Goal: Communication & Community: Connect with others

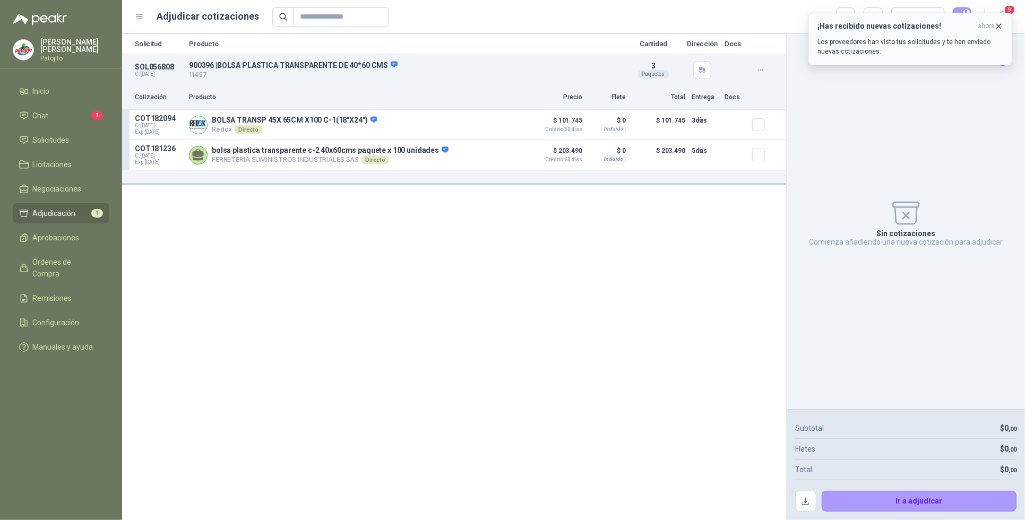
click at [887, 40] on p "Los proveedores han visto tus solicitudes y te han enviado nuevas cotizaciones." at bounding box center [910, 46] width 186 height 19
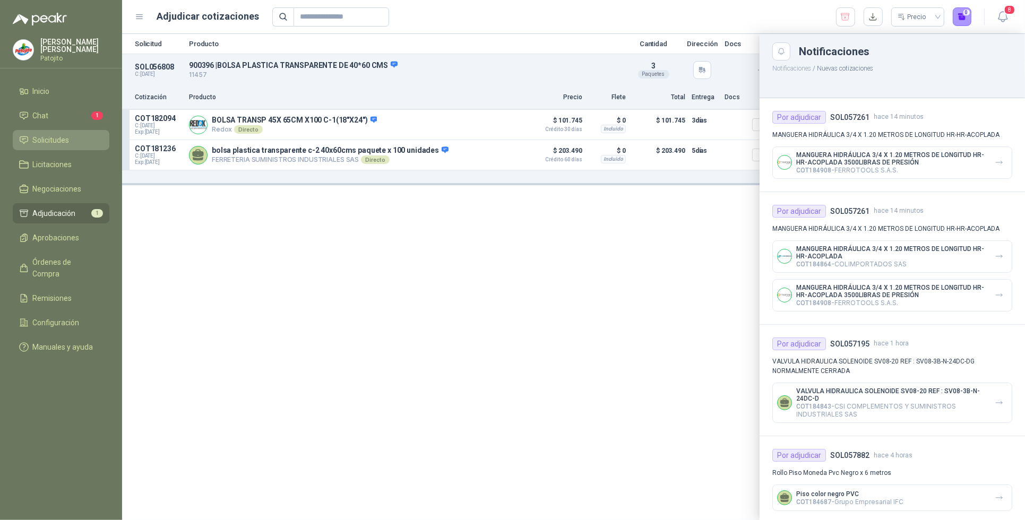
click at [73, 133] on link "Solicitudes" at bounding box center [61, 140] width 97 height 20
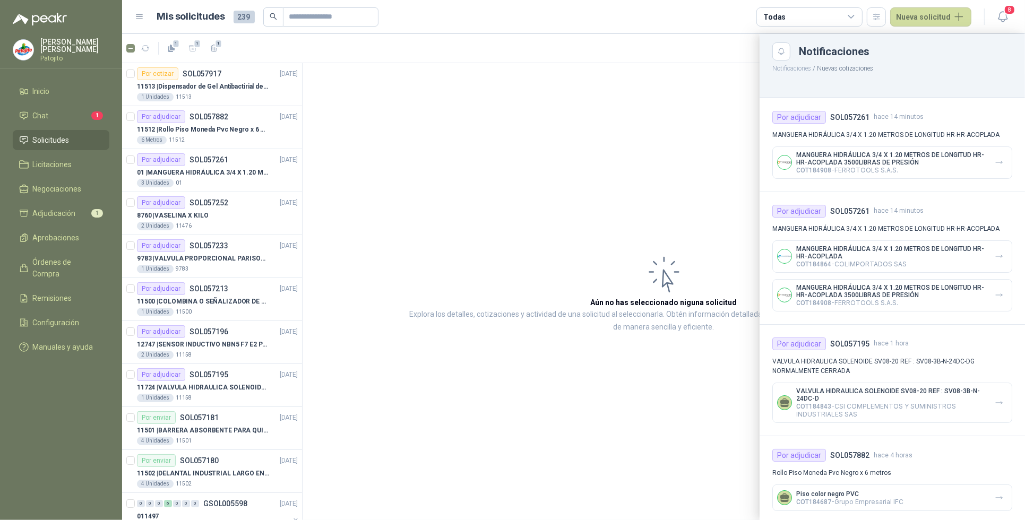
drag, startPoint x: 298, startPoint y: 107, endPoint x: 299, endPoint y: 177, distance: 69.5
click at [299, 177] on div at bounding box center [573, 277] width 903 height 486
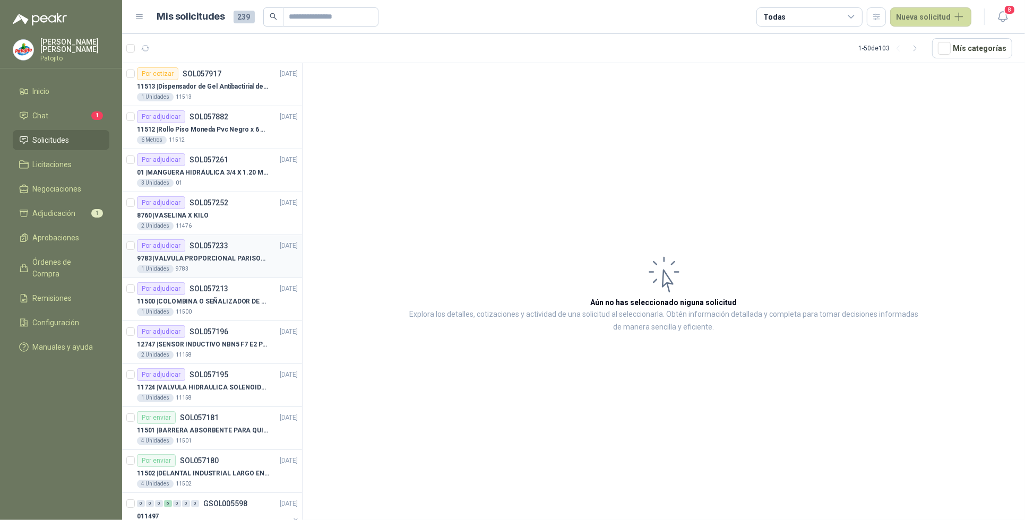
click at [229, 266] on div "1 Unidades 9783" at bounding box center [217, 269] width 161 height 8
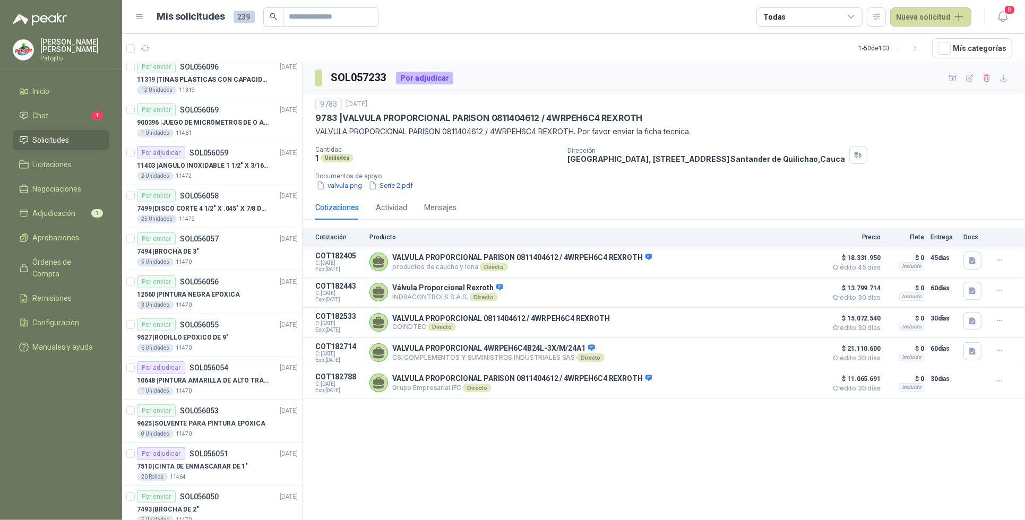
scroll to position [1709, 0]
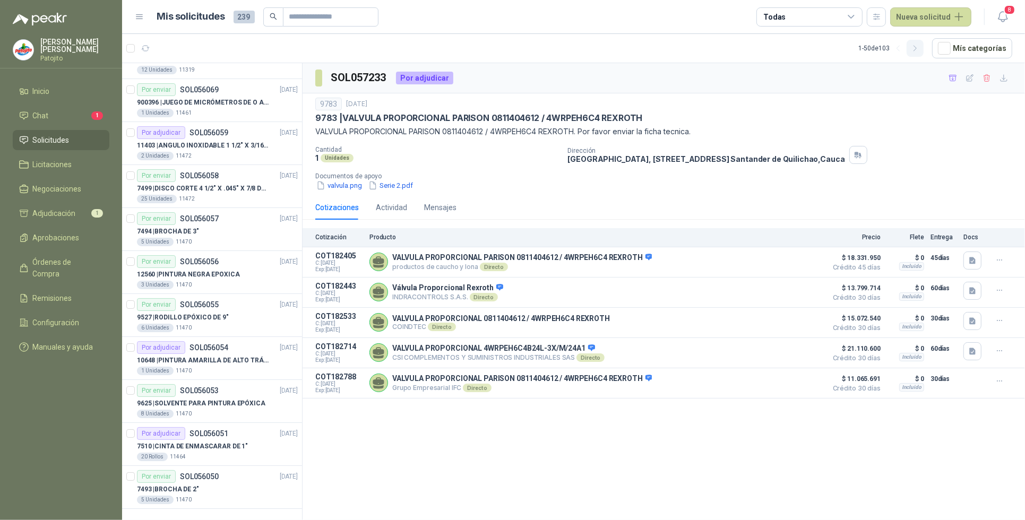
click at [915, 48] on icon "button" at bounding box center [915, 48] width 9 height 9
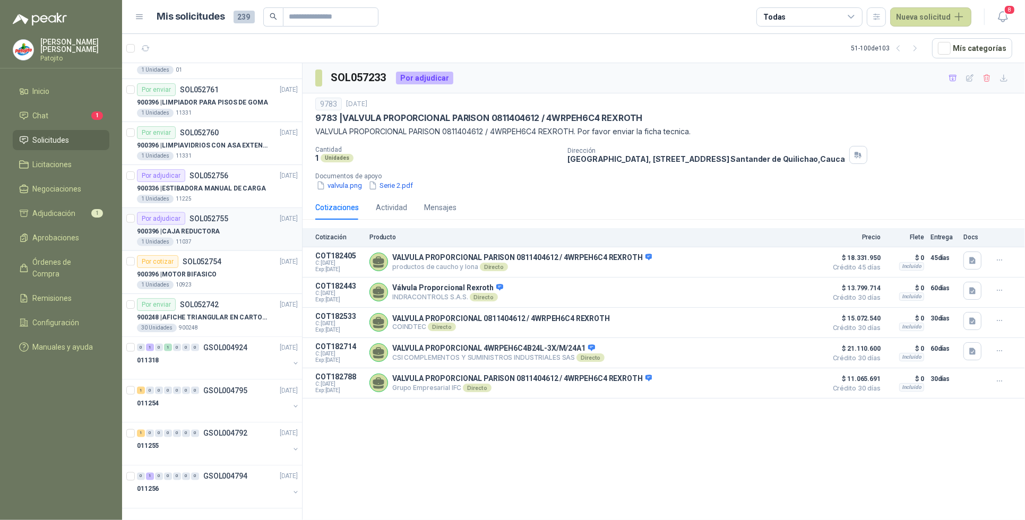
click at [235, 231] on div "900396 | CAJA REDUCTORA" at bounding box center [217, 231] width 161 height 13
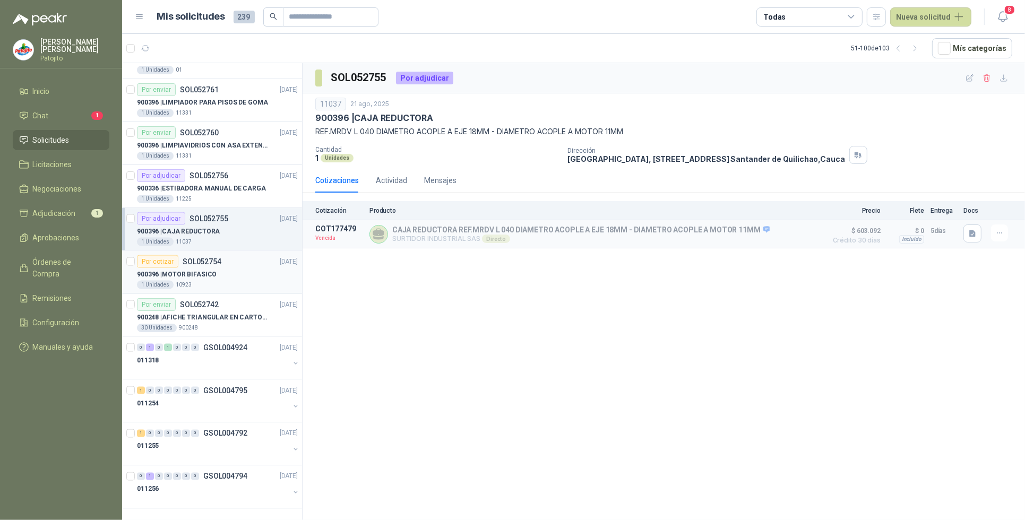
click at [244, 274] on div "900396 | MOTOR BIFASICO" at bounding box center [217, 274] width 161 height 13
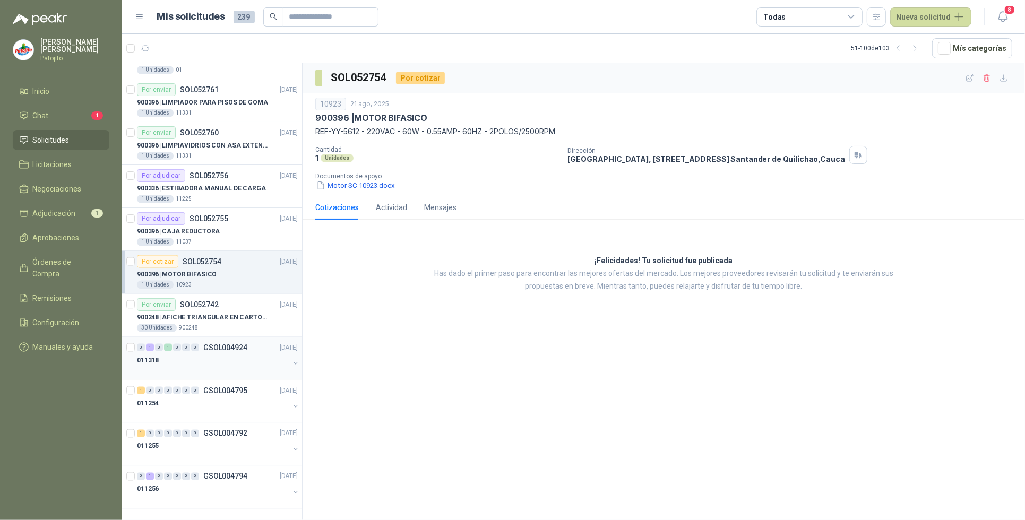
click at [149, 350] on div "1" at bounding box center [150, 347] width 8 height 7
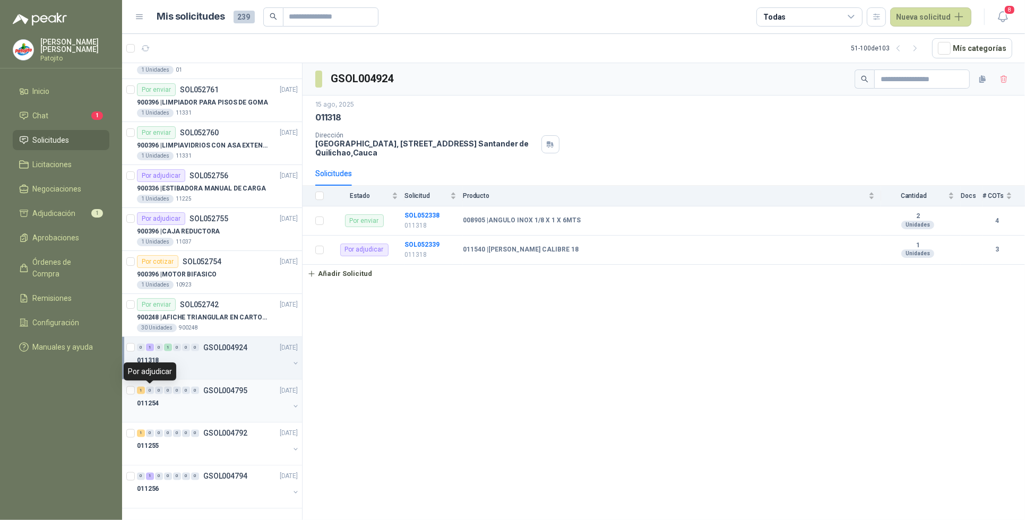
click at [140, 388] on div "1" at bounding box center [141, 390] width 8 height 7
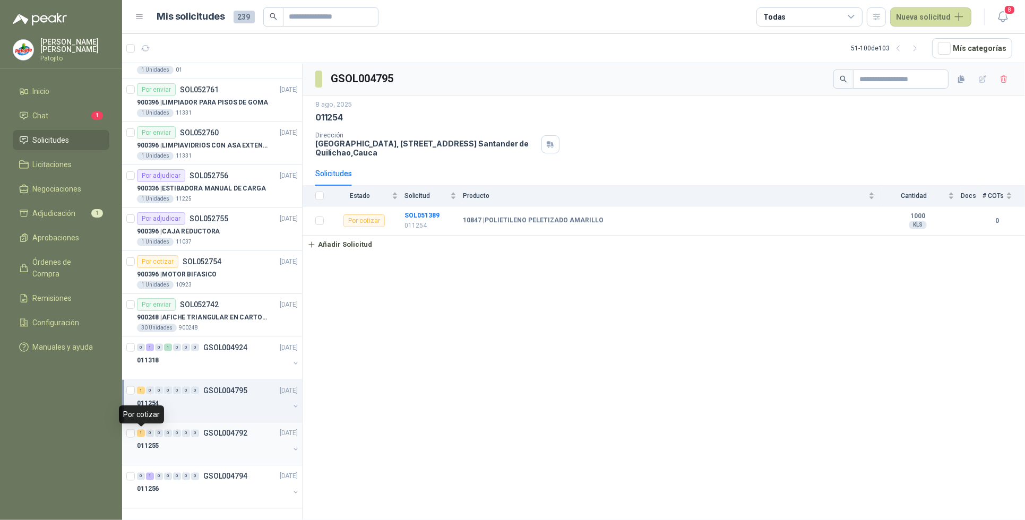
click at [141, 434] on div "1" at bounding box center [141, 433] width 8 height 7
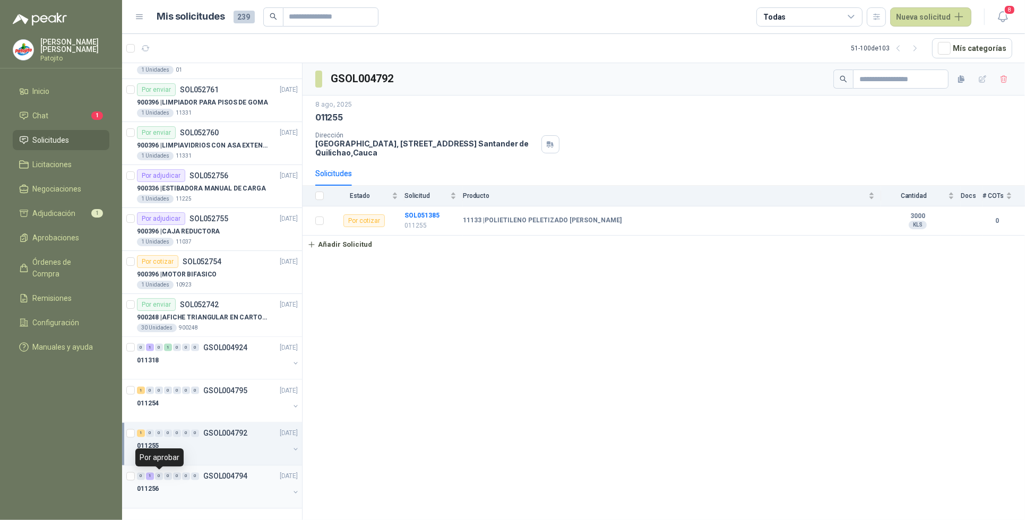
click at [155, 476] on div "0" at bounding box center [159, 476] width 8 height 7
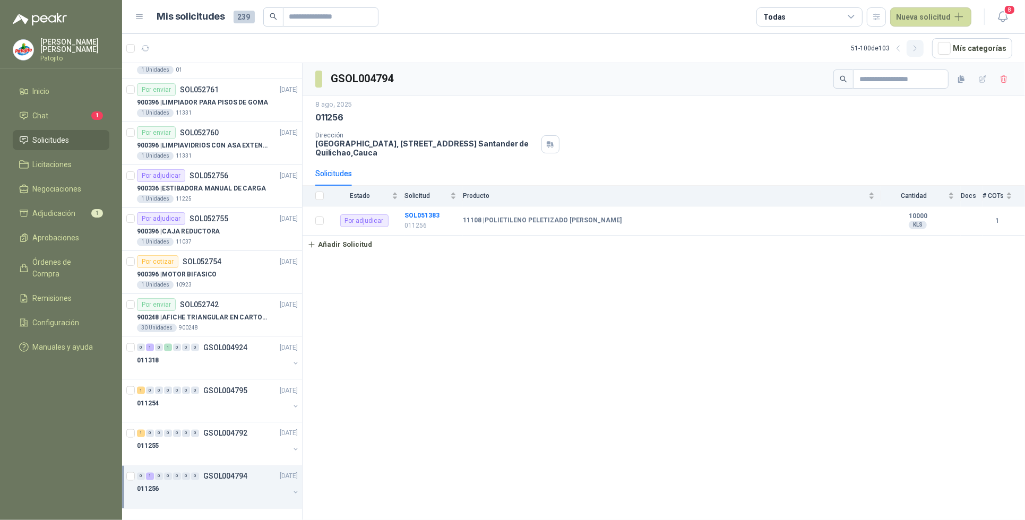
click at [919, 50] on icon "button" at bounding box center [915, 48] width 9 height 9
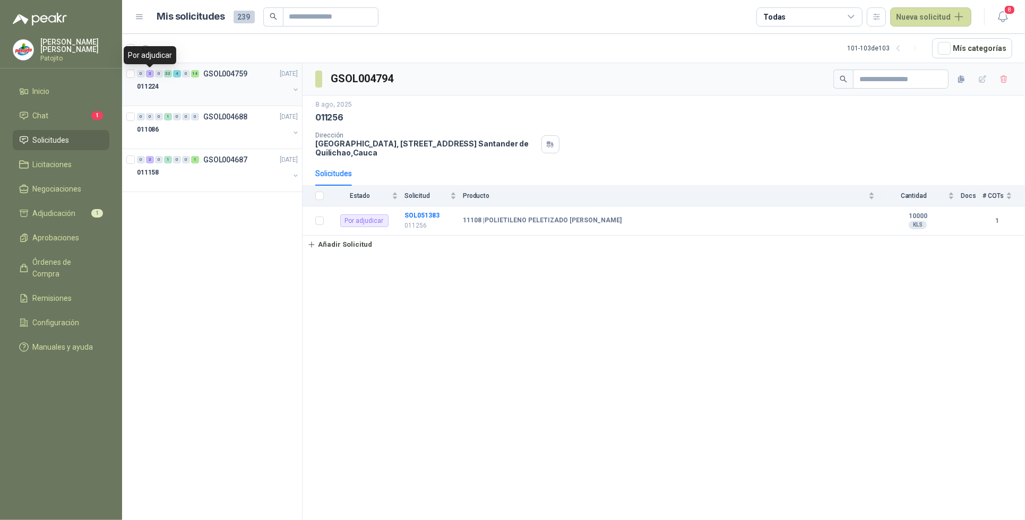
click at [151, 72] on div "3" at bounding box center [150, 73] width 8 height 7
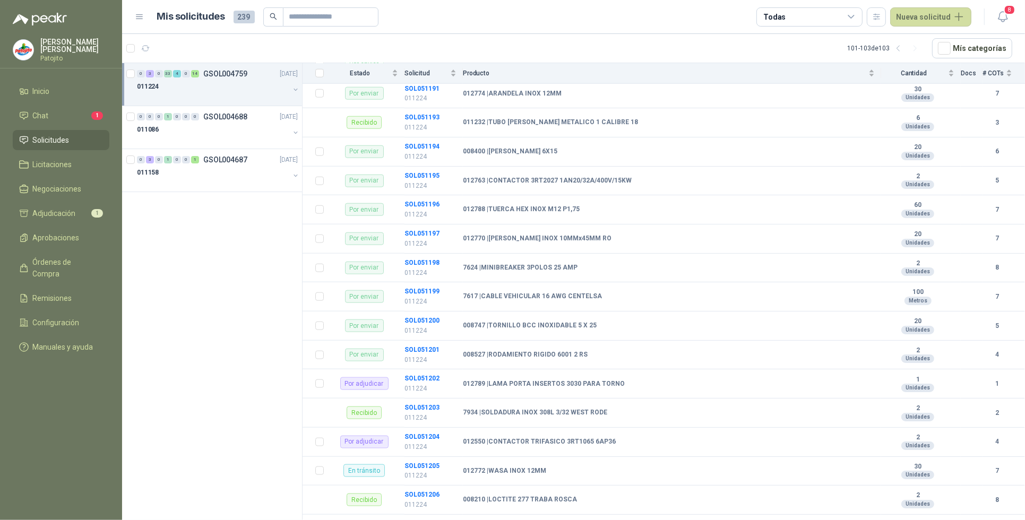
scroll to position [1275, 0]
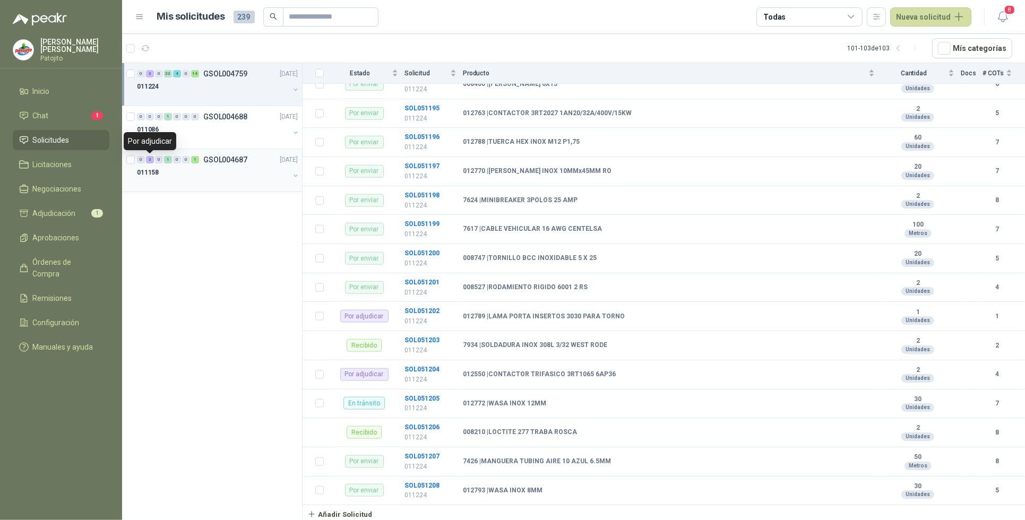
click at [152, 159] on div "3" at bounding box center [150, 159] width 8 height 7
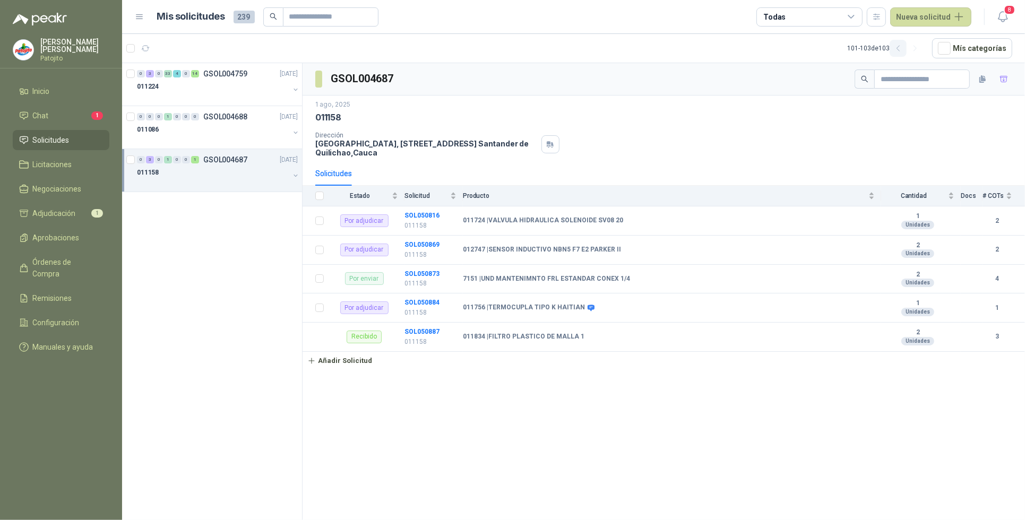
click at [899, 46] on icon "button" at bounding box center [897, 48] width 3 height 5
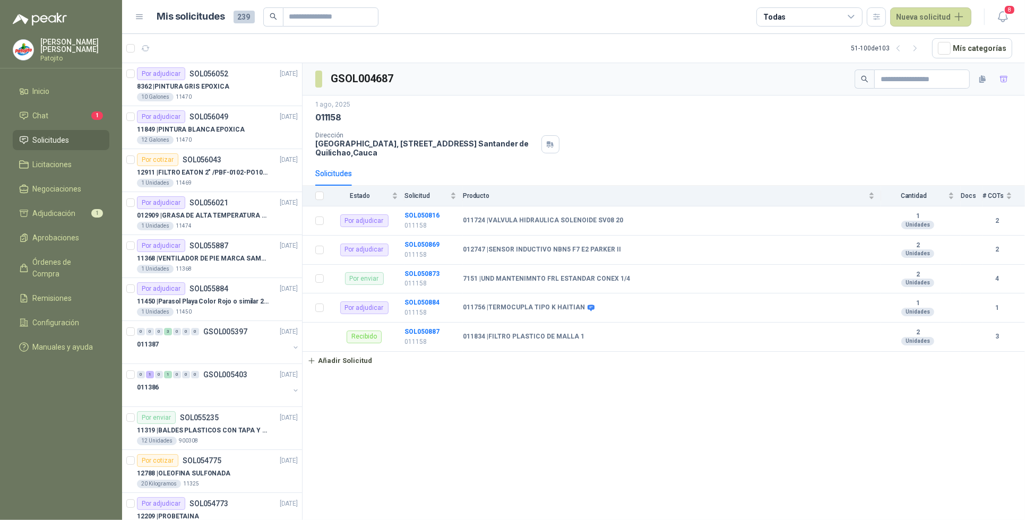
click at [64, 141] on span "Solicitudes" at bounding box center [51, 140] width 37 height 12
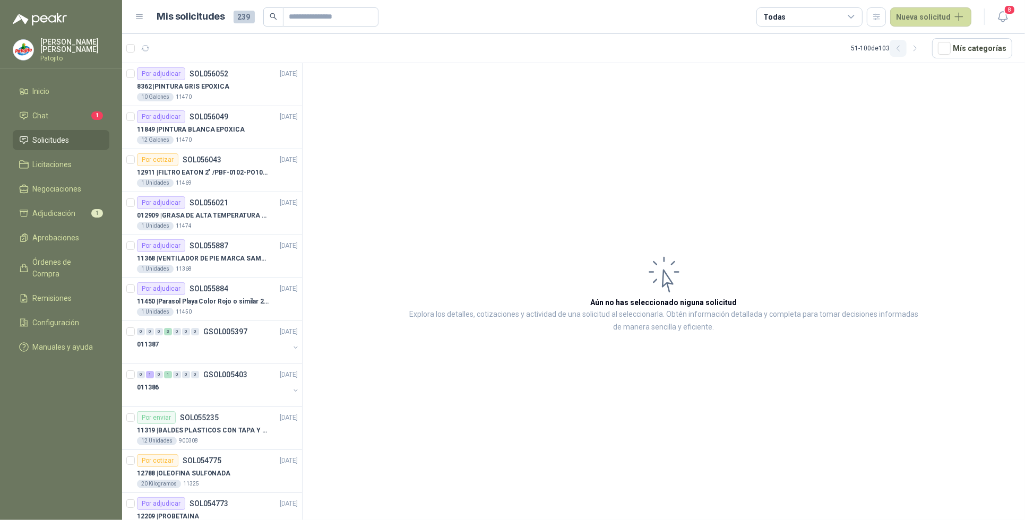
click at [897, 48] on icon "button" at bounding box center [898, 48] width 9 height 9
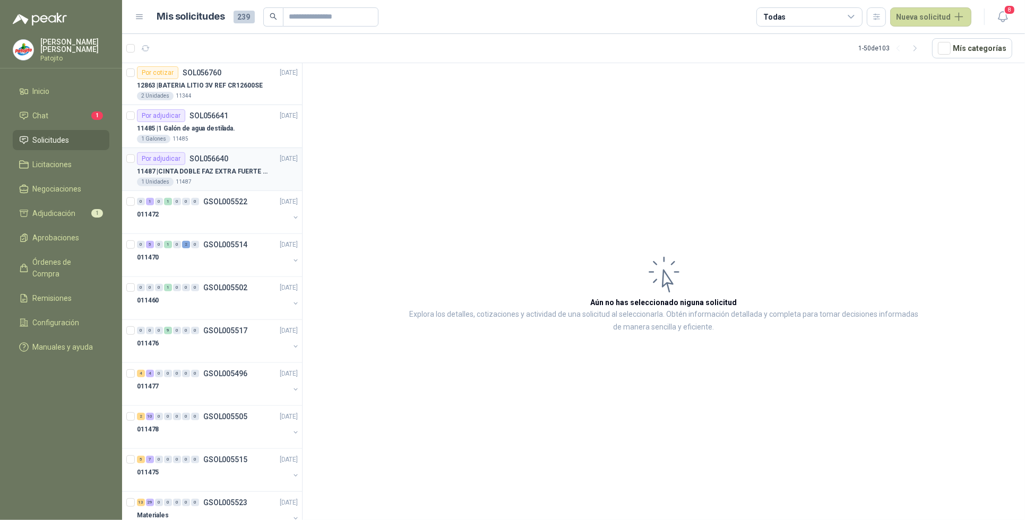
scroll to position [796, 0]
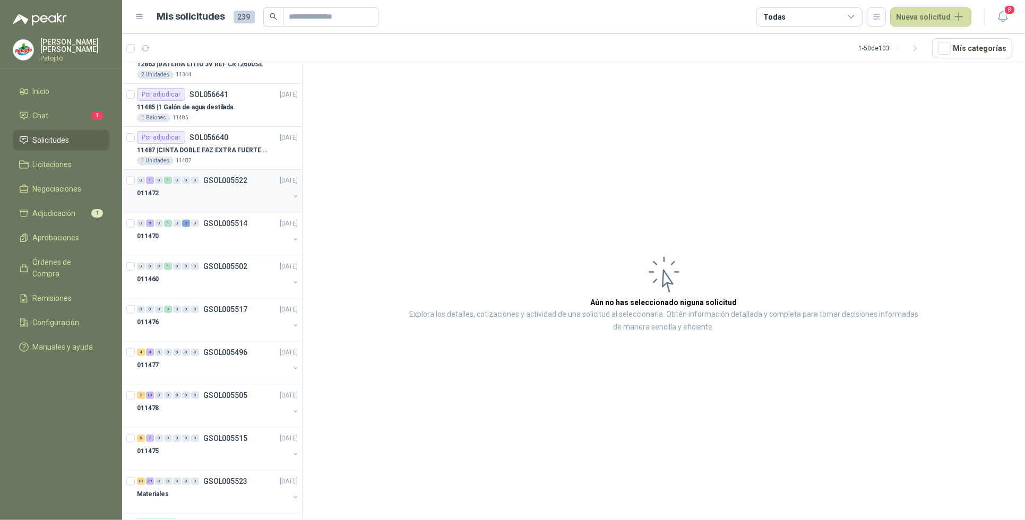
click at [150, 179] on div "1" at bounding box center [150, 180] width 8 height 7
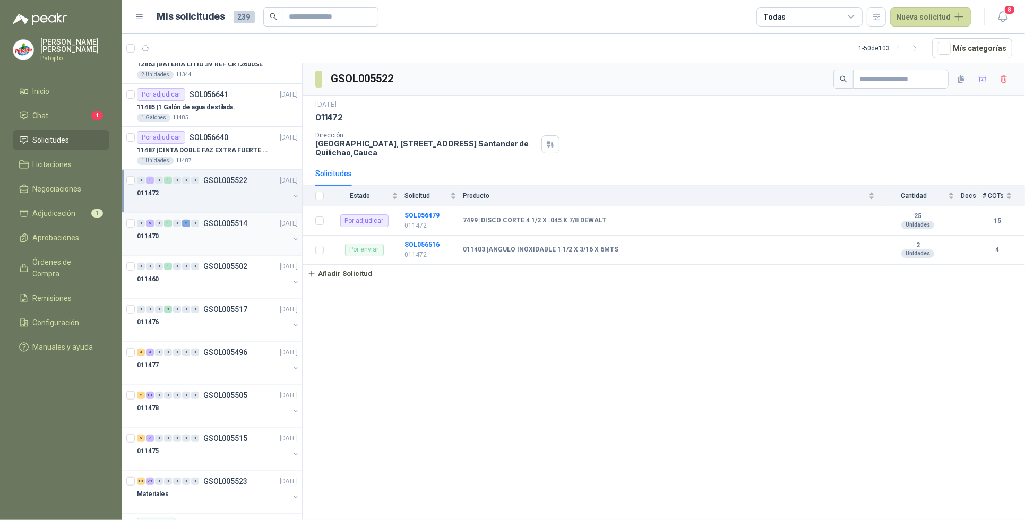
click at [151, 224] on div "5" at bounding box center [150, 223] width 8 height 7
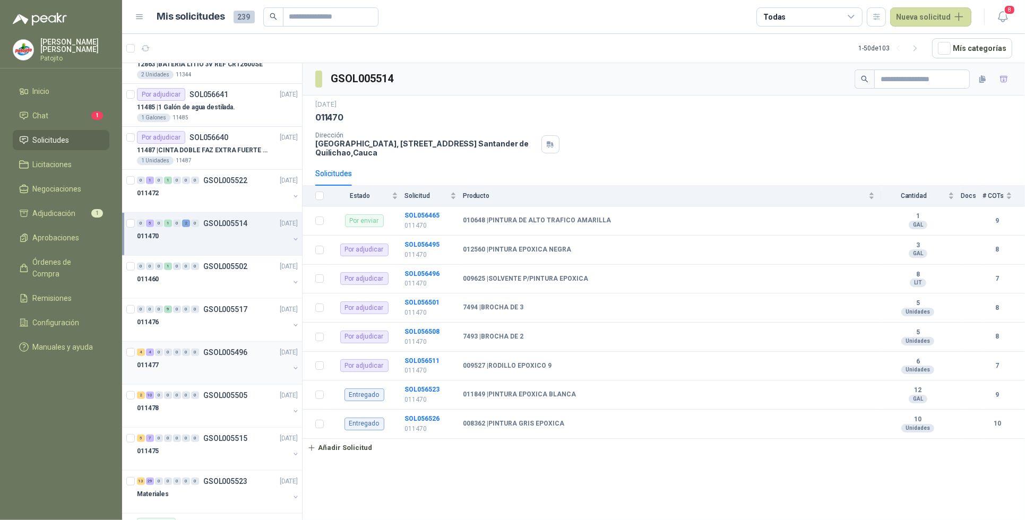
click at [152, 356] on div "4" at bounding box center [150, 352] width 8 height 7
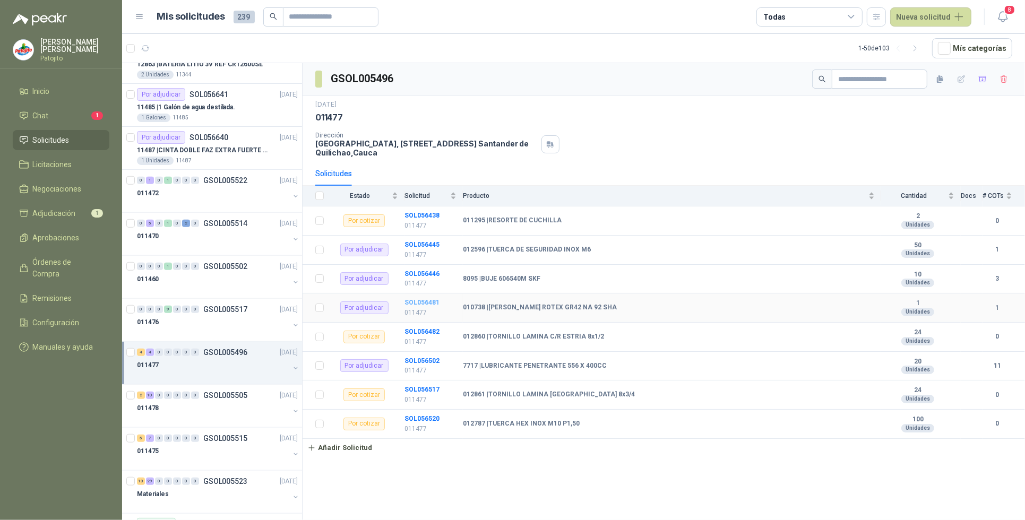
click at [433, 302] on b "SOL056481" at bounding box center [421, 302] width 35 height 7
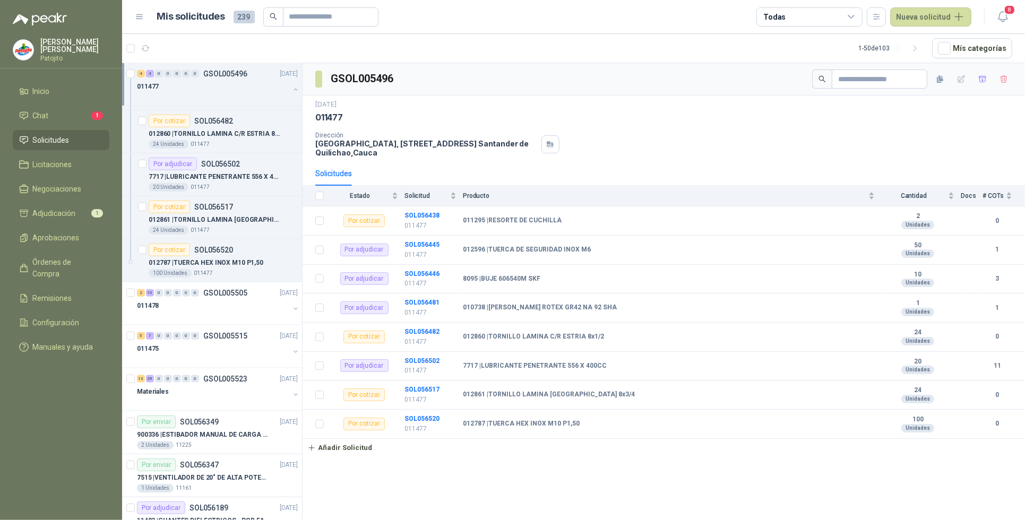
scroll to position [1260, 0]
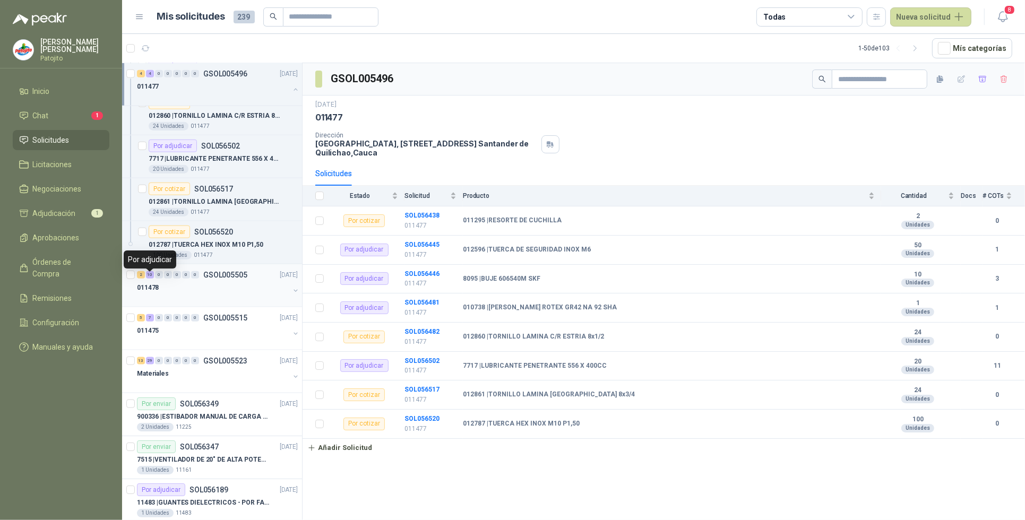
click at [147, 276] on div "10" at bounding box center [150, 274] width 8 height 7
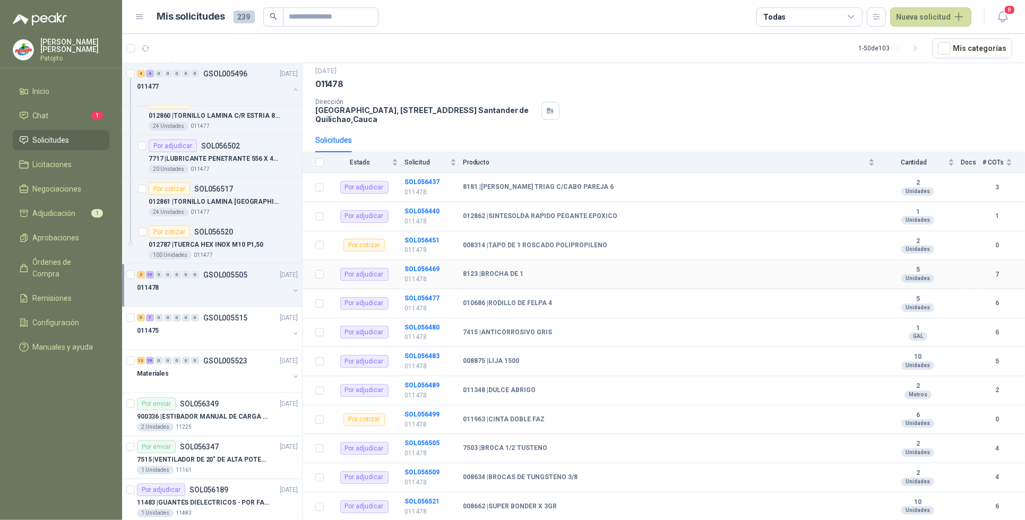
scroll to position [51, 0]
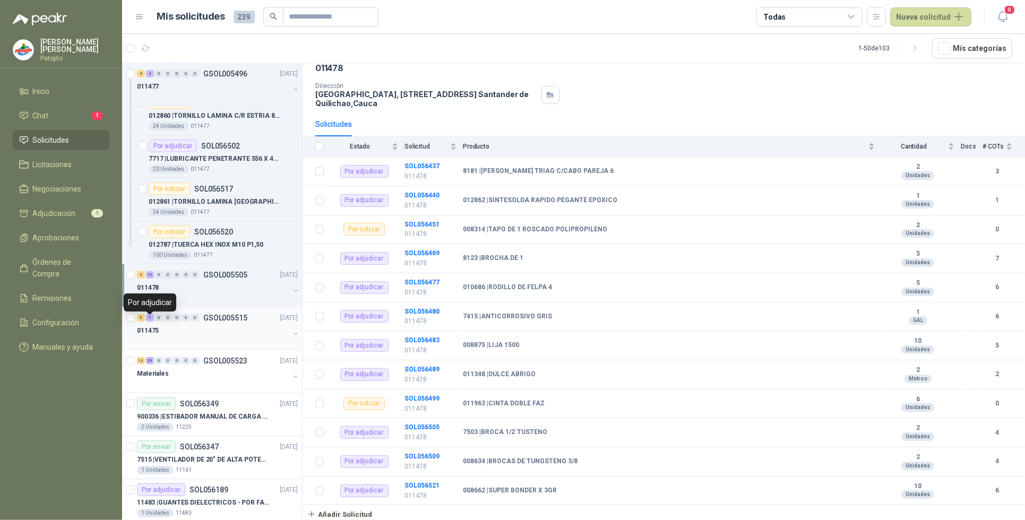
click at [149, 318] on div "7" at bounding box center [150, 317] width 8 height 7
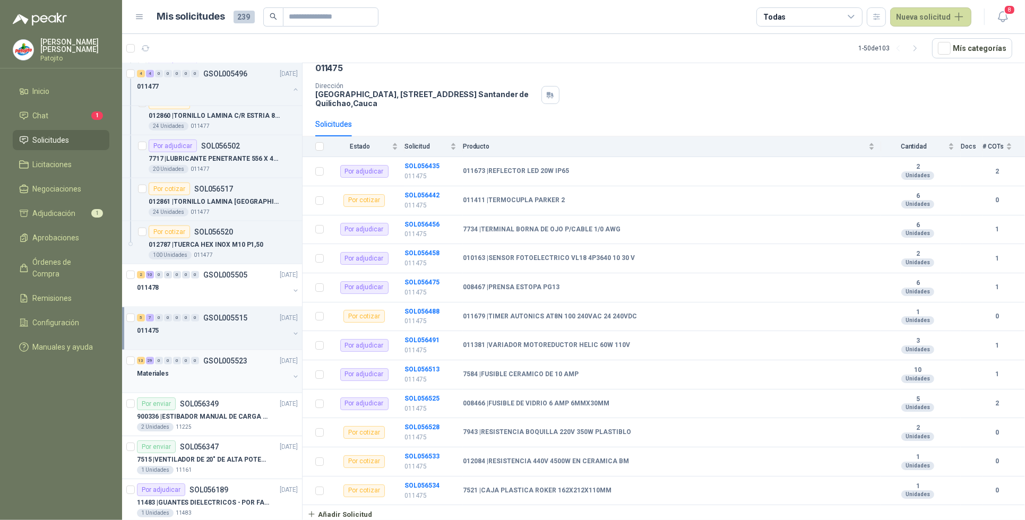
scroll to position [1327, 0]
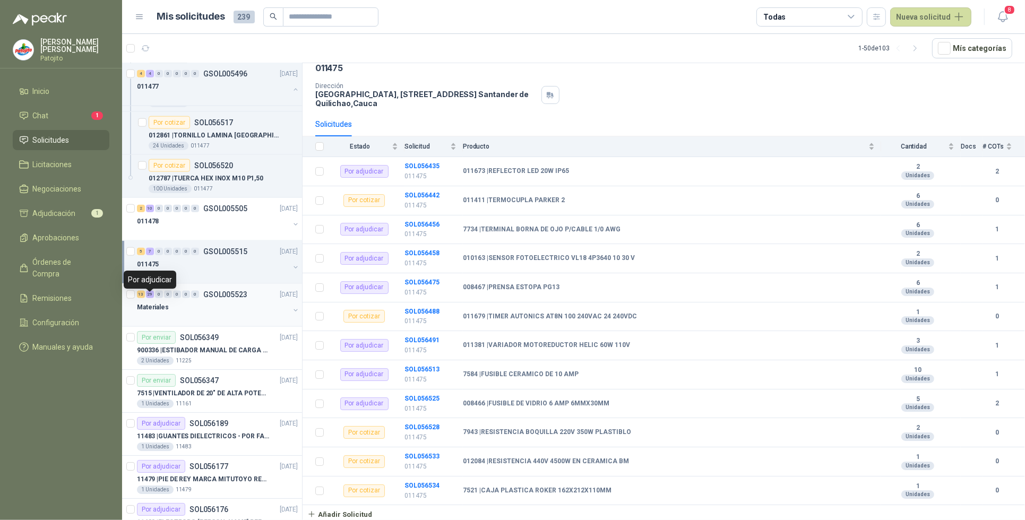
click at [150, 298] on div "29" at bounding box center [150, 294] width 8 height 7
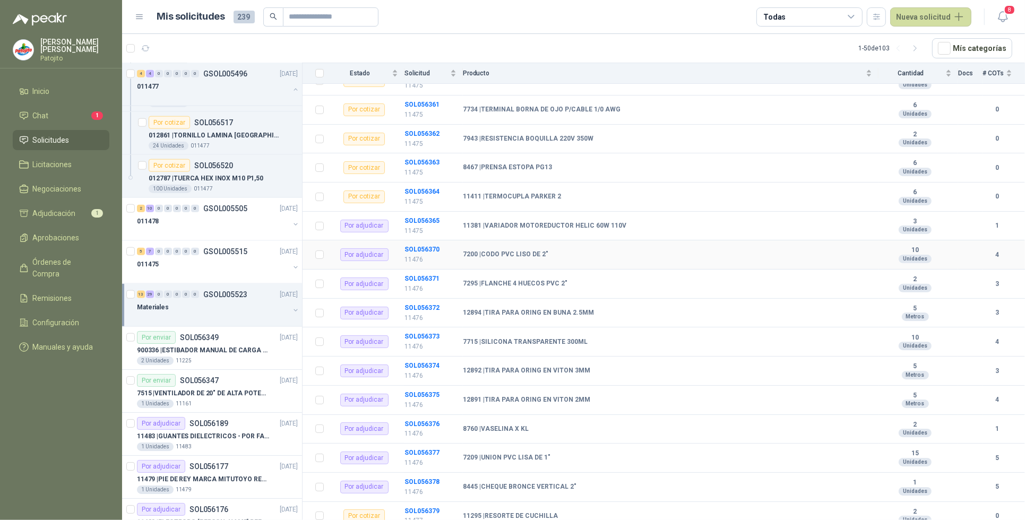
scroll to position [332, 0]
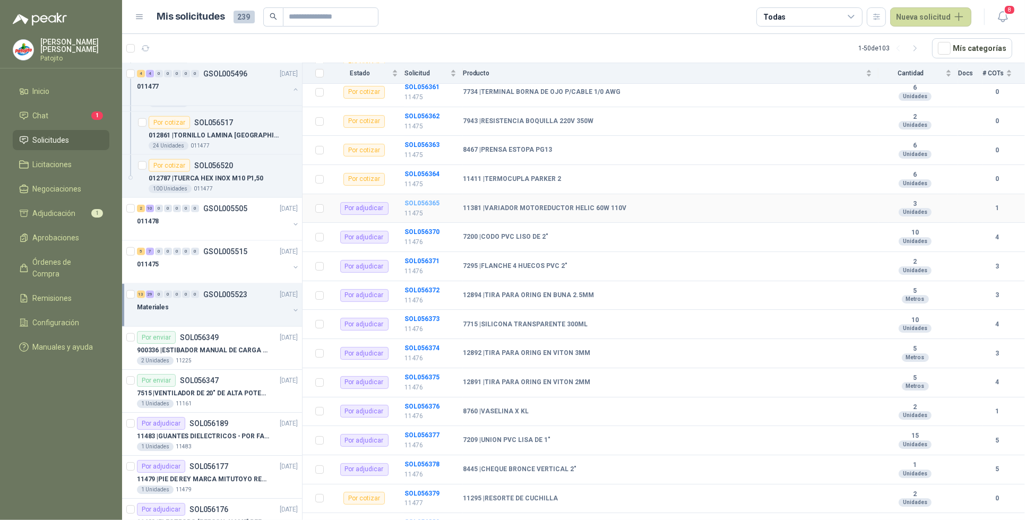
click at [434, 205] on b "SOL056365" at bounding box center [421, 203] width 35 height 7
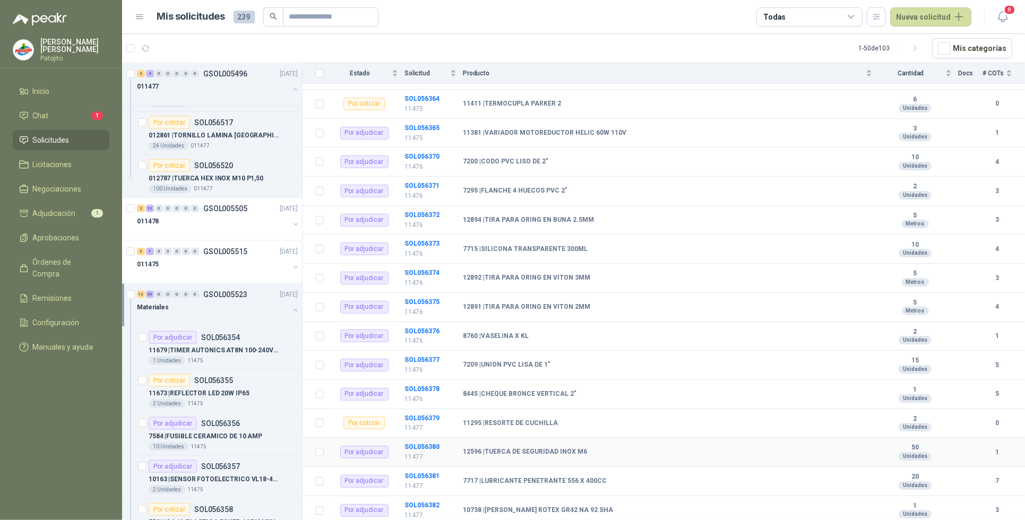
scroll to position [398, 0]
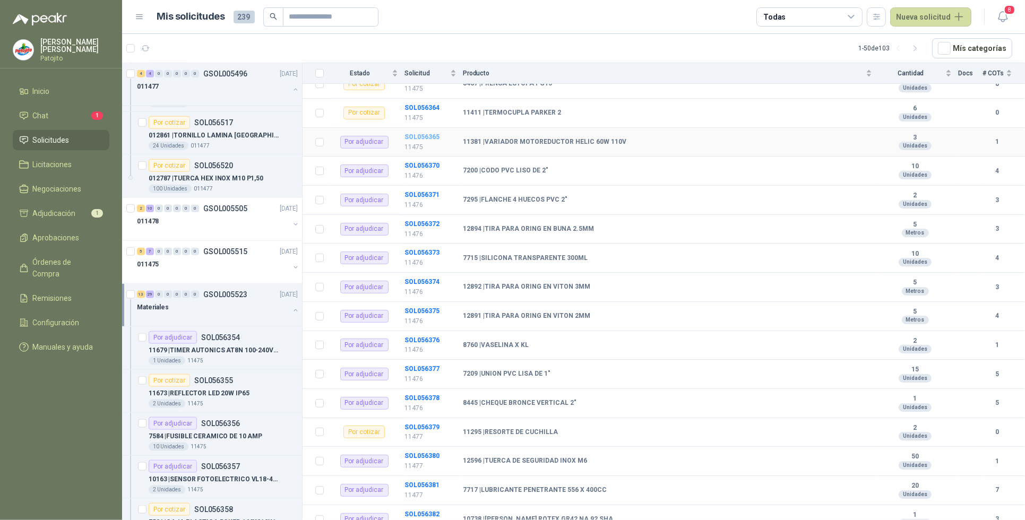
click at [422, 138] on b "SOL056365" at bounding box center [421, 136] width 35 height 7
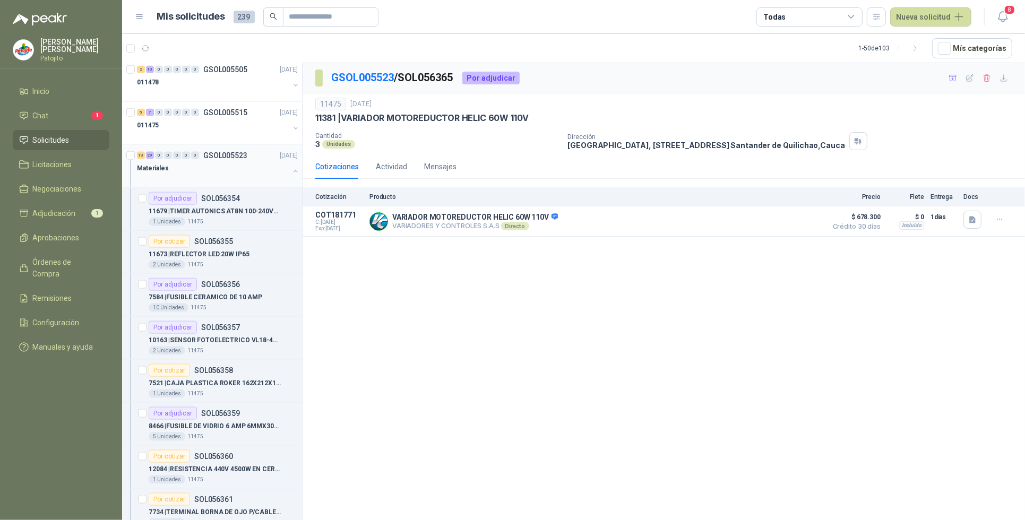
scroll to position [1327, 0]
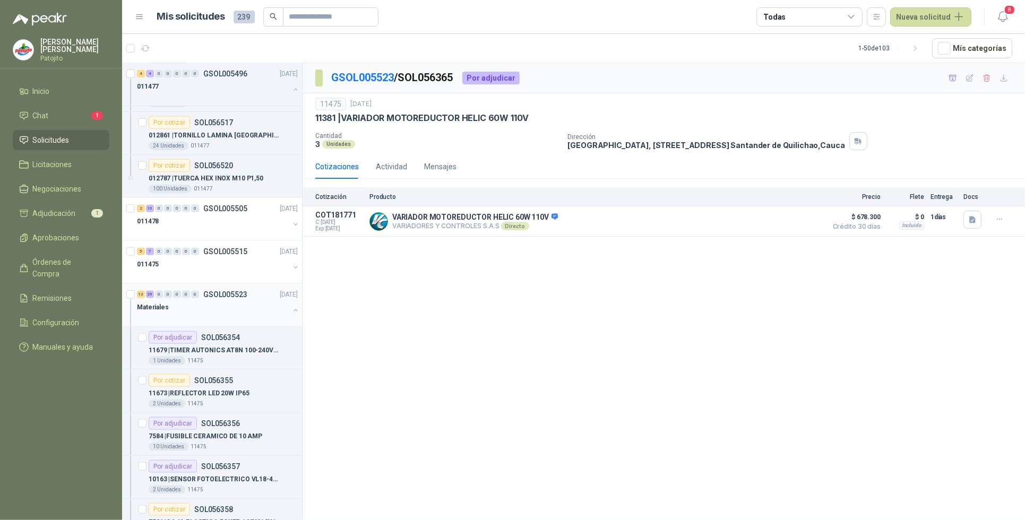
click at [291, 315] on button "button" at bounding box center [295, 310] width 8 height 8
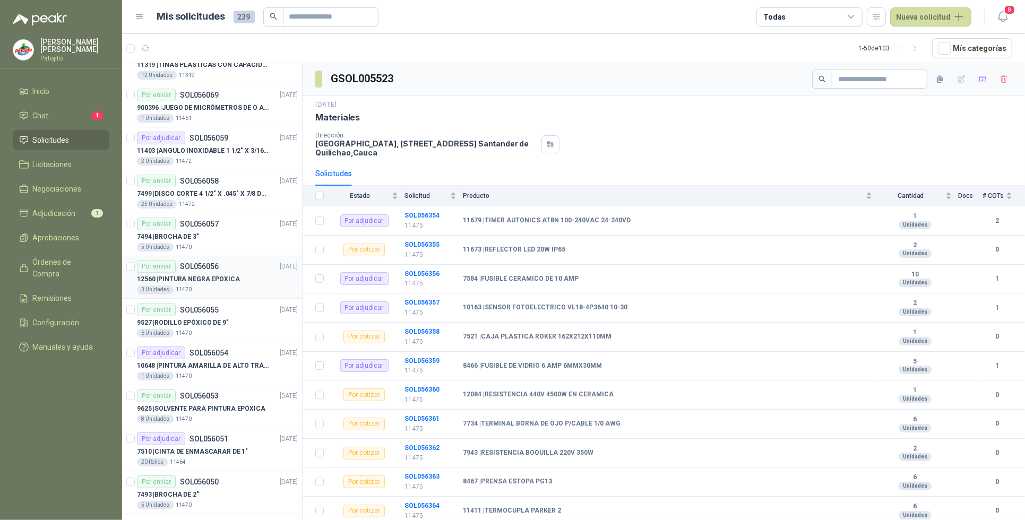
scroll to position [2052, 0]
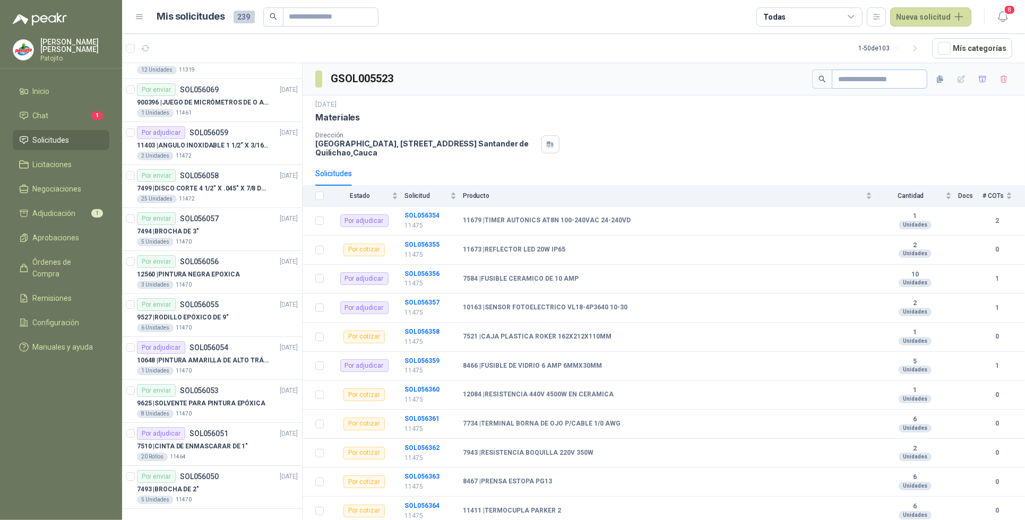
drag, startPoint x: 916, startPoint y: 47, endPoint x: 844, endPoint y: 73, distance: 77.2
click at [916, 48] on icon "button" at bounding box center [915, 48] width 9 height 9
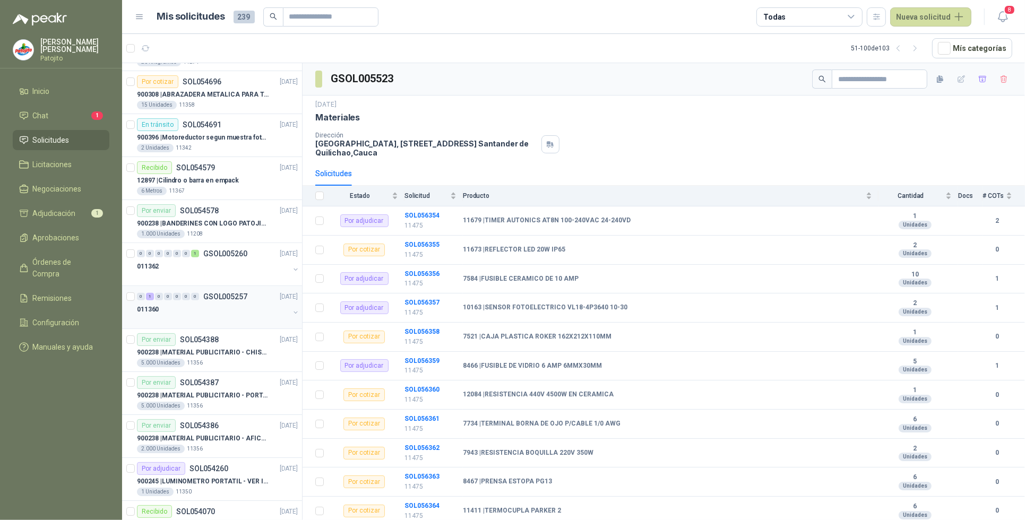
scroll to position [531, 0]
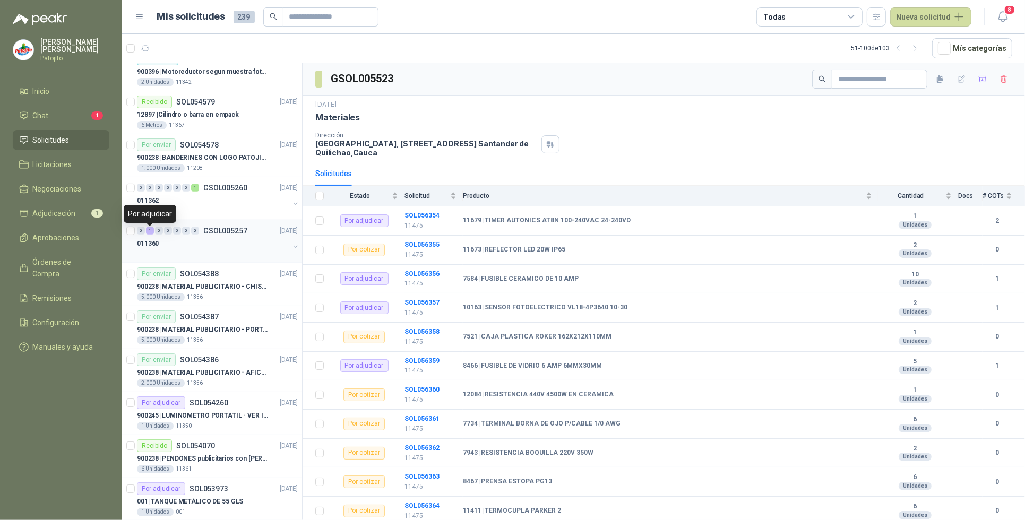
click at [152, 231] on div "1" at bounding box center [150, 230] width 8 height 7
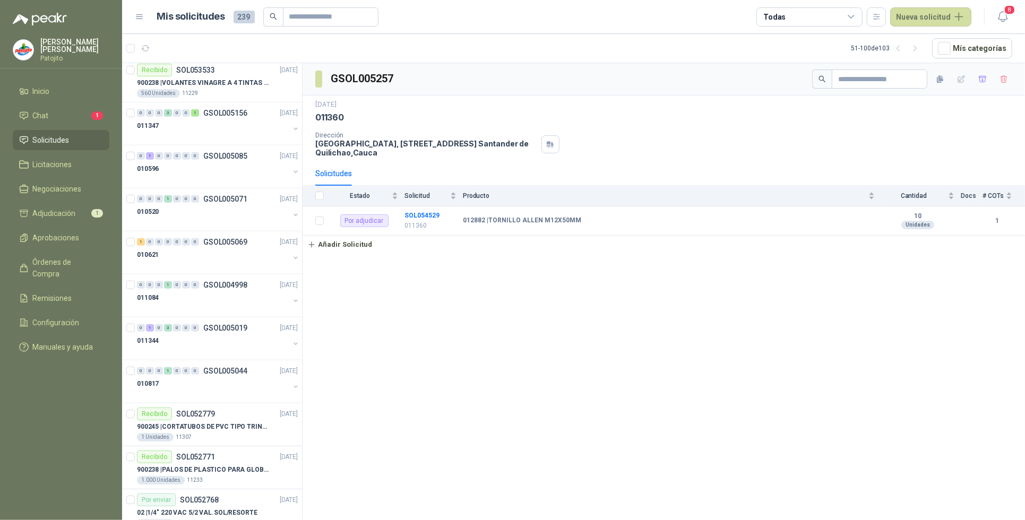
scroll to position [995, 0]
click at [151, 160] on div "0 1 0 0 0 0 0 GSOL005085 [DATE]" at bounding box center [218, 153] width 163 height 13
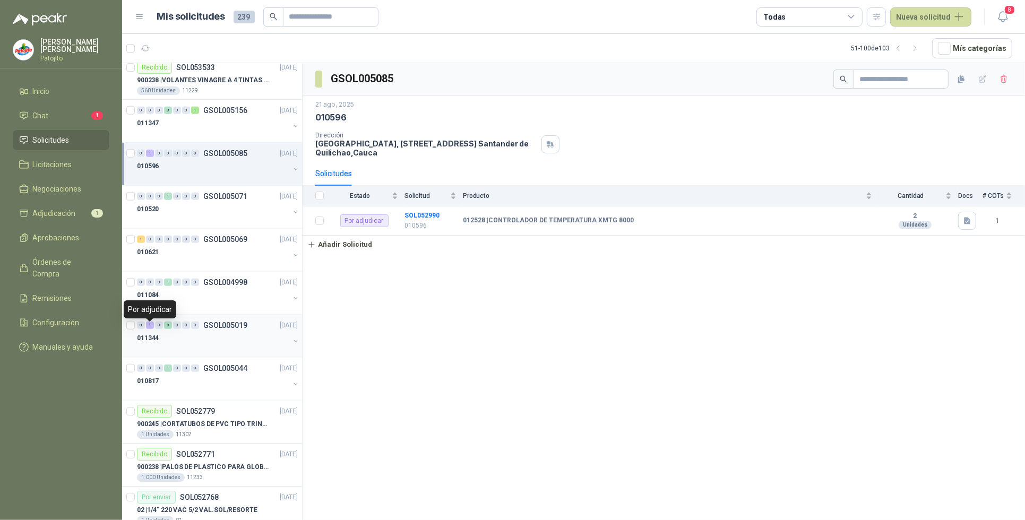
click at [152, 325] on div "1" at bounding box center [150, 325] width 8 height 7
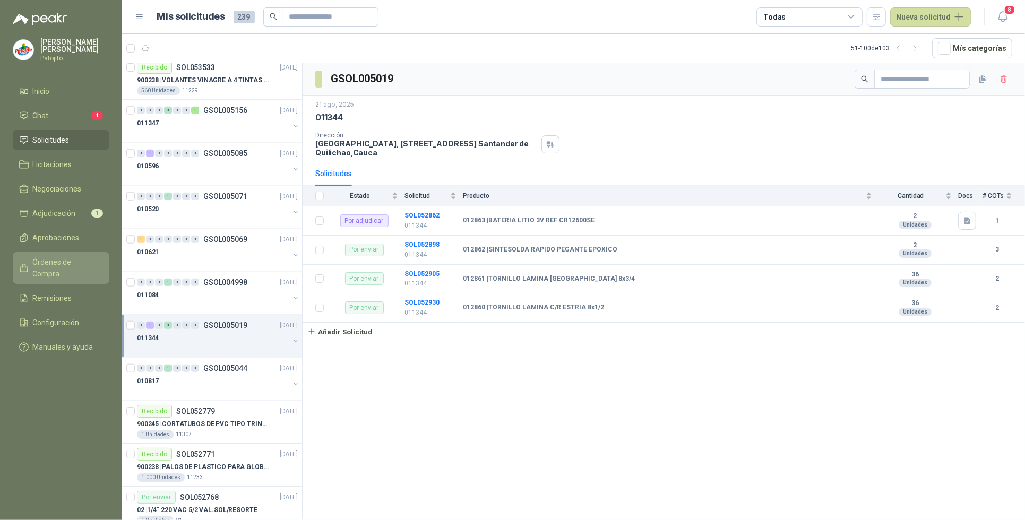
click at [83, 256] on span "Órdenes de Compra" at bounding box center [66, 267] width 66 height 23
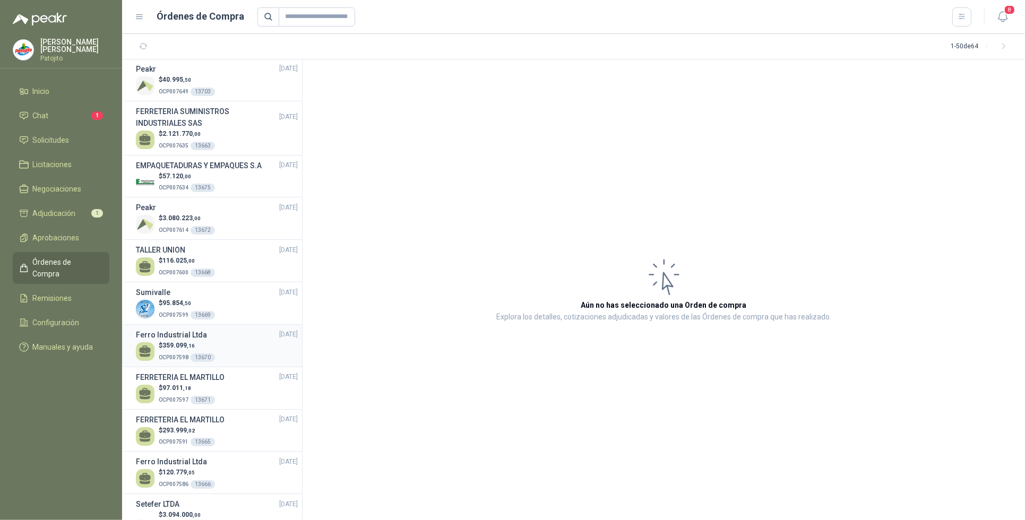
scroll to position [66, 0]
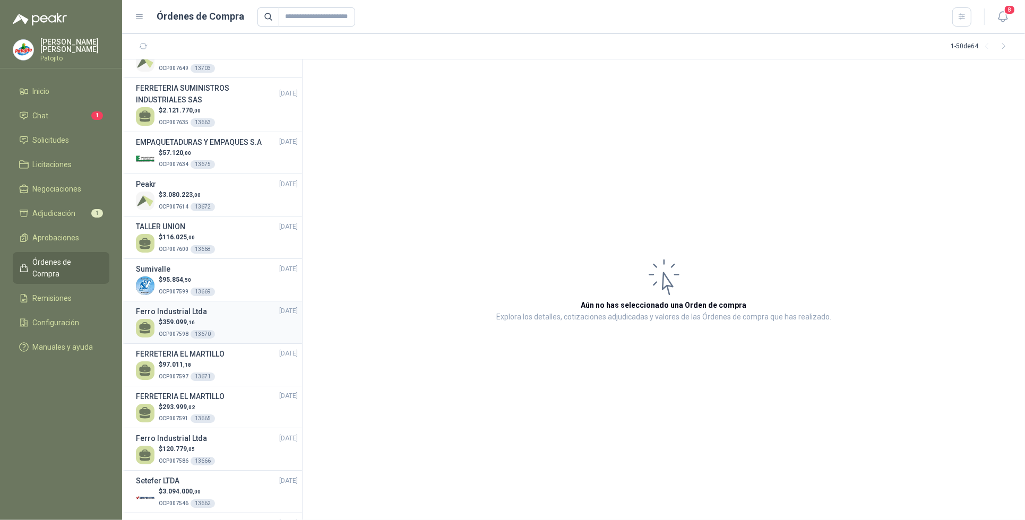
click at [254, 322] on div "$ 359.099 ,16 OCP007598 13670" at bounding box center [217, 328] width 162 height 22
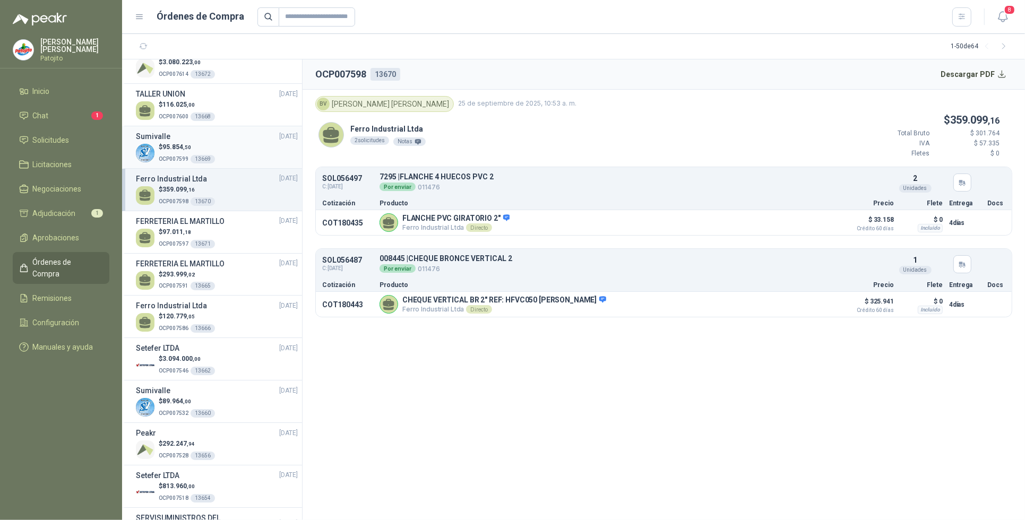
scroll to position [265, 0]
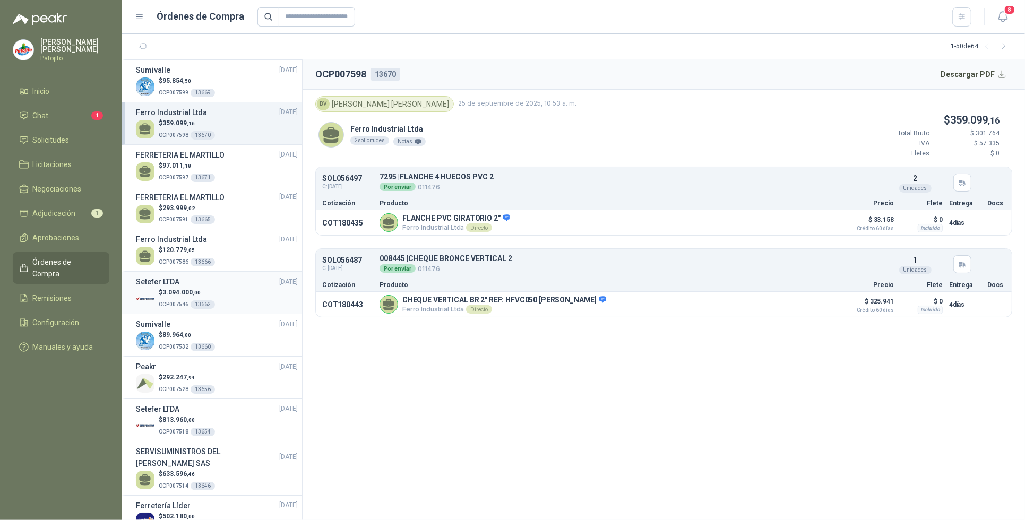
drag, startPoint x: 224, startPoint y: 252, endPoint x: 216, endPoint y: 285, distance: 33.8
click at [224, 252] on div "$ 120.779 ,05 OCP007586 13666" at bounding box center [217, 256] width 162 height 22
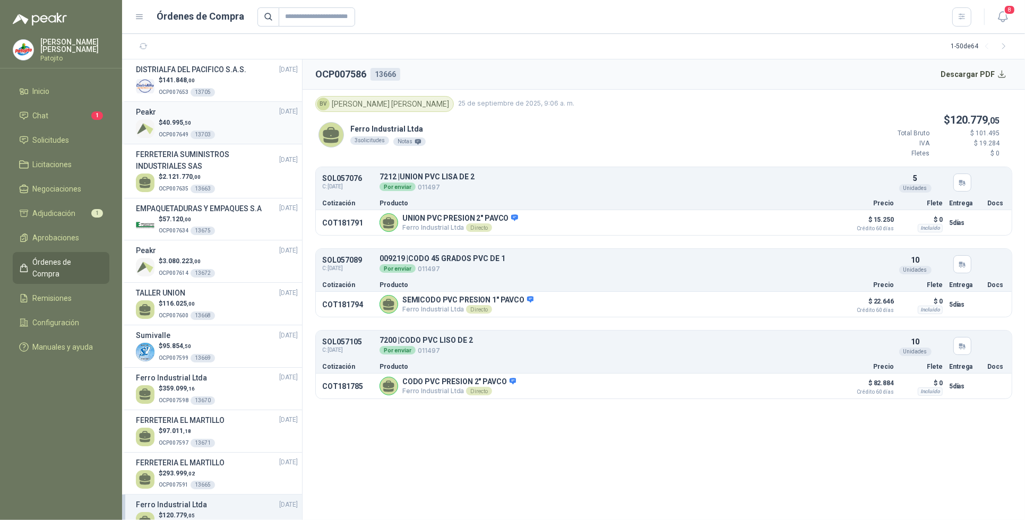
click at [240, 120] on div "$ 40.995 ,50 OCP007649 13703" at bounding box center [217, 129] width 162 height 22
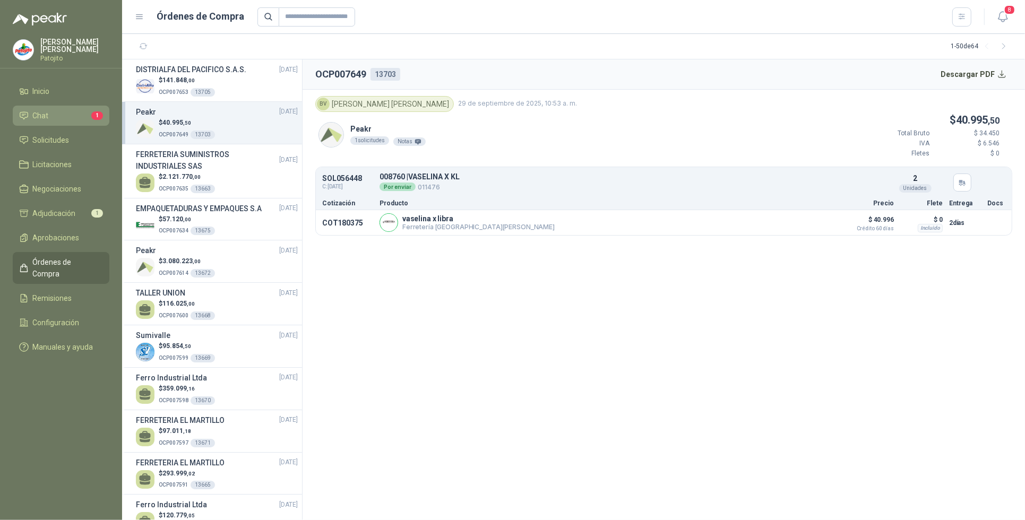
click at [71, 113] on li "Chat 1" at bounding box center [61, 116] width 84 height 12
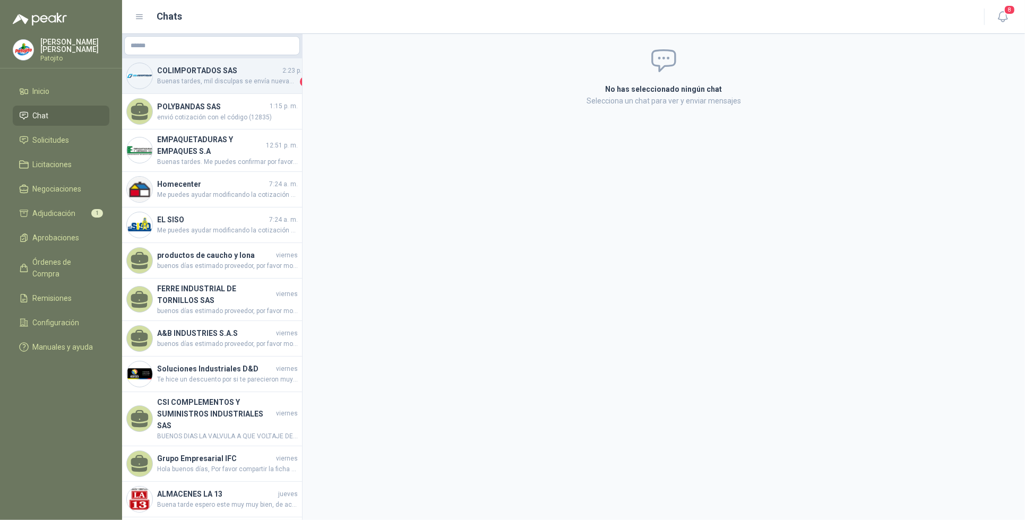
click at [269, 70] on h4 "COLIMPORTADOS SAS" at bounding box center [218, 71] width 123 height 12
